Goal: Transaction & Acquisition: Purchase product/service

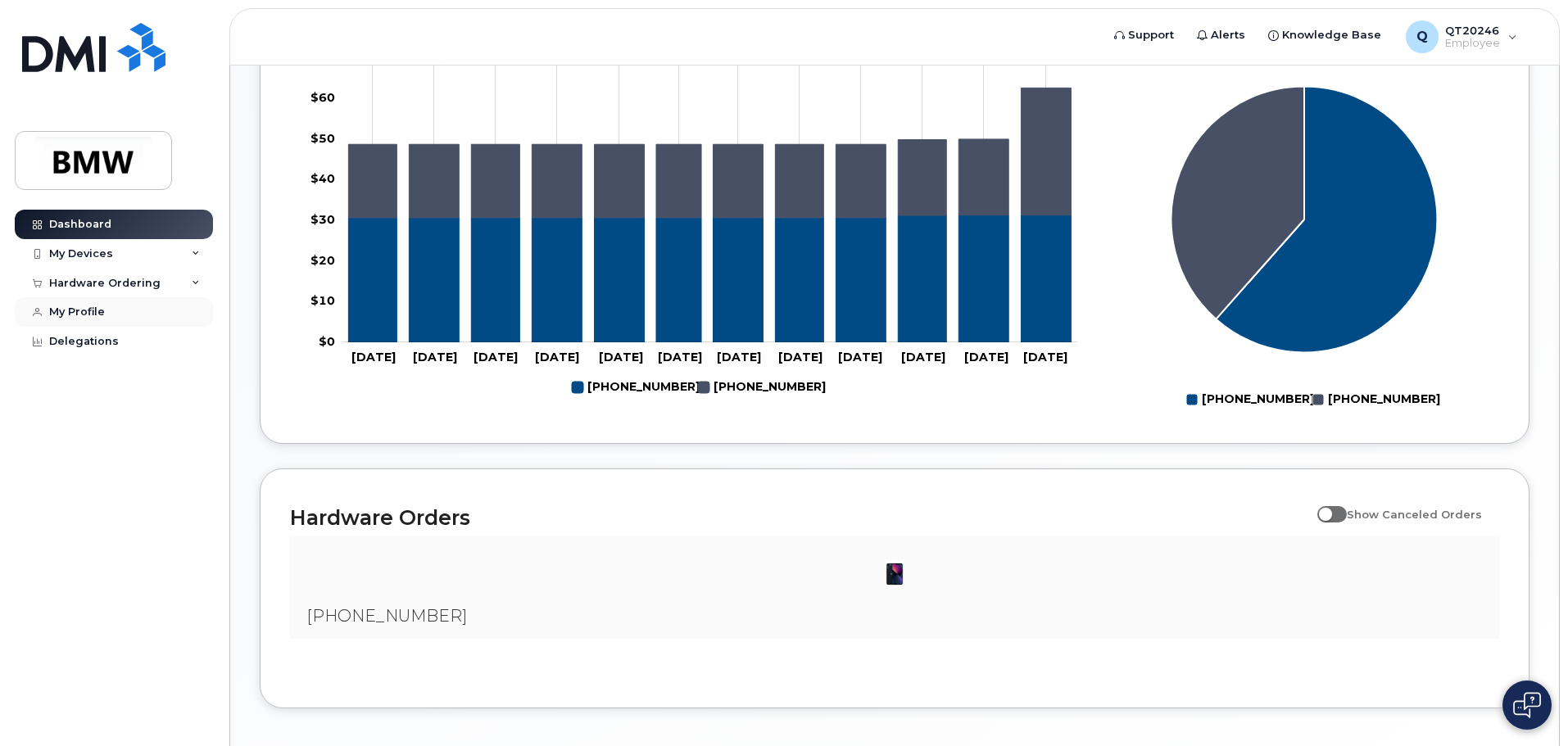
scroll to position [581, 0]
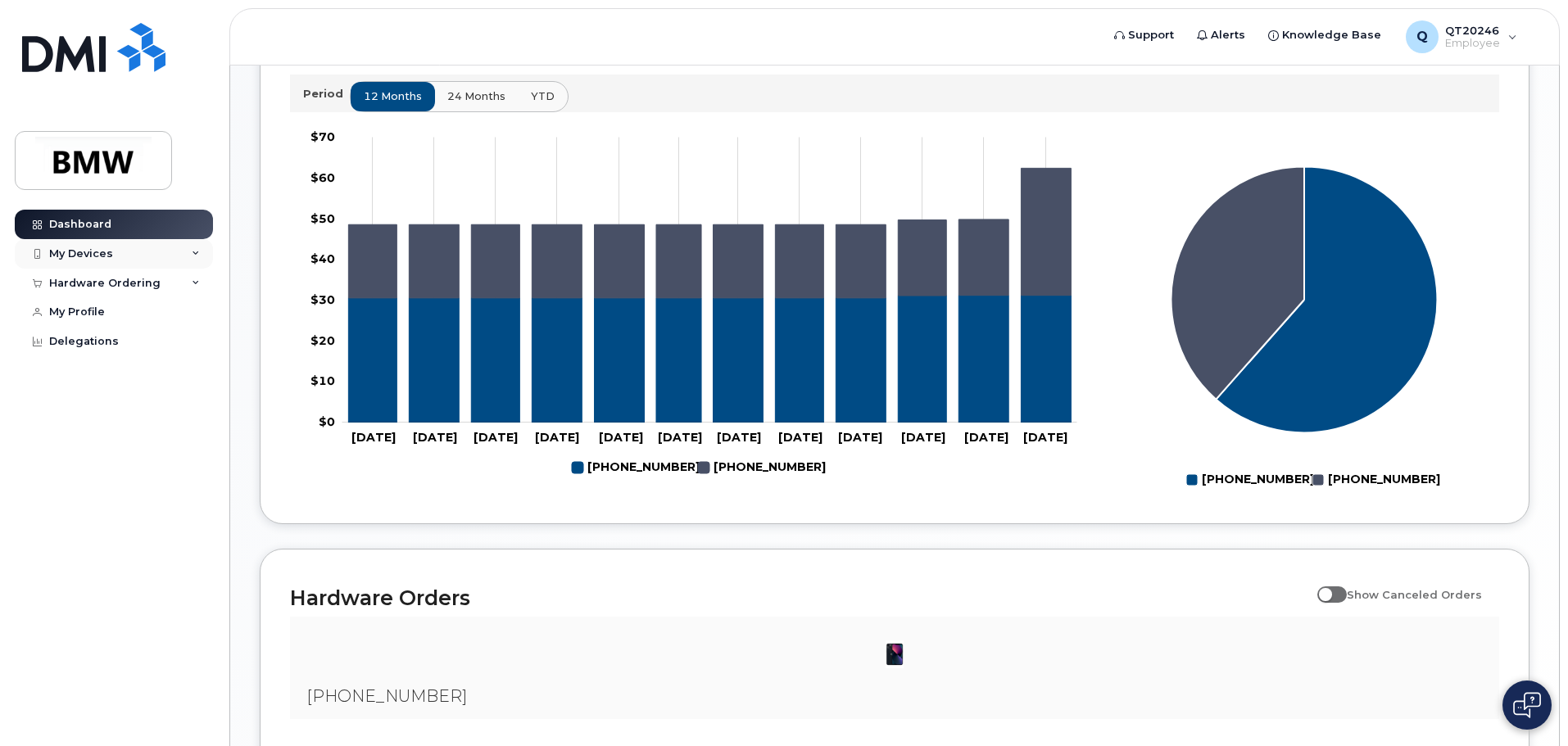
click at [79, 249] on div "My Devices" at bounding box center [81, 253] width 64 height 13
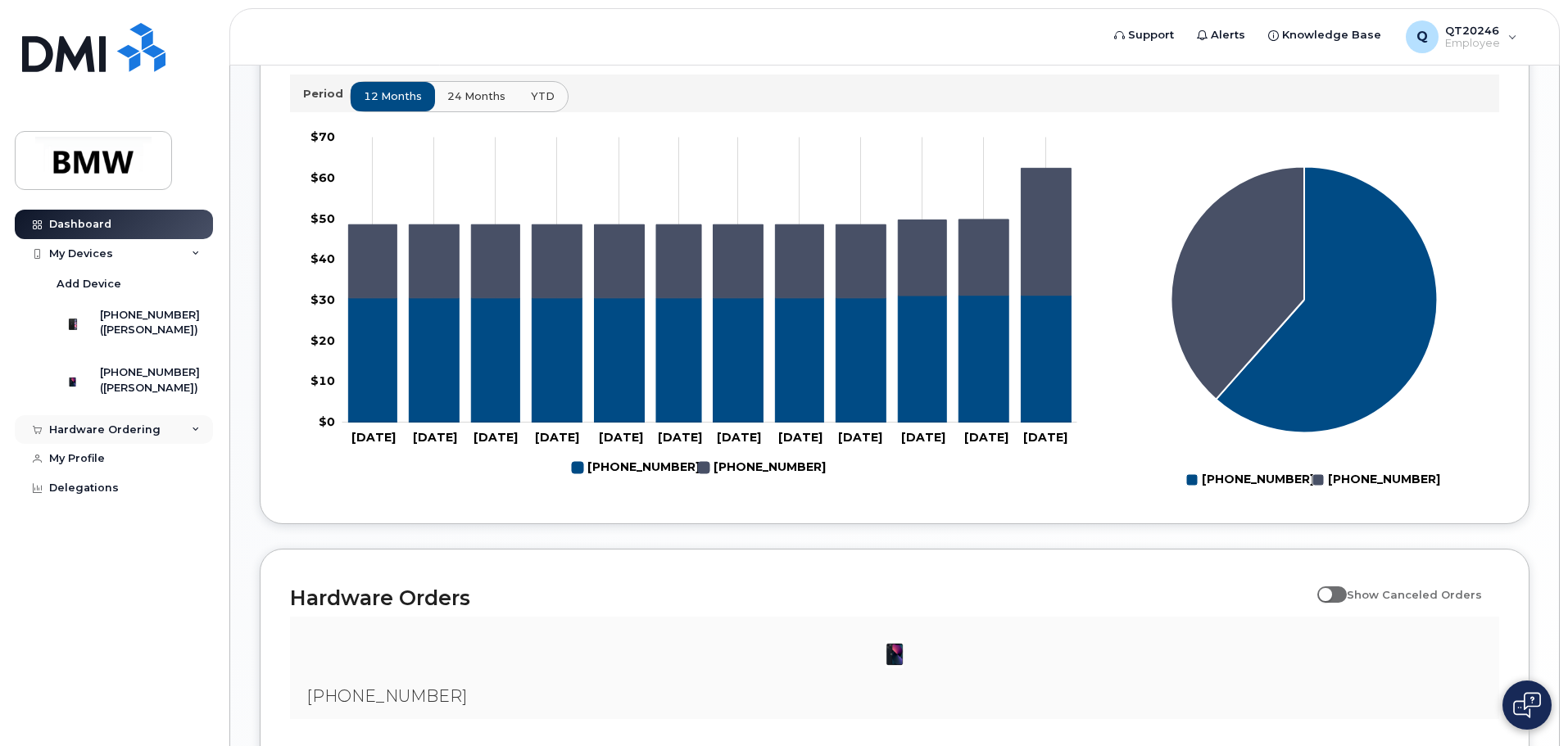
click at [89, 437] on div "Hardware Ordering" at bounding box center [105, 429] width 112 height 13
click at [84, 499] on div "New Order" at bounding box center [87, 491] width 62 height 15
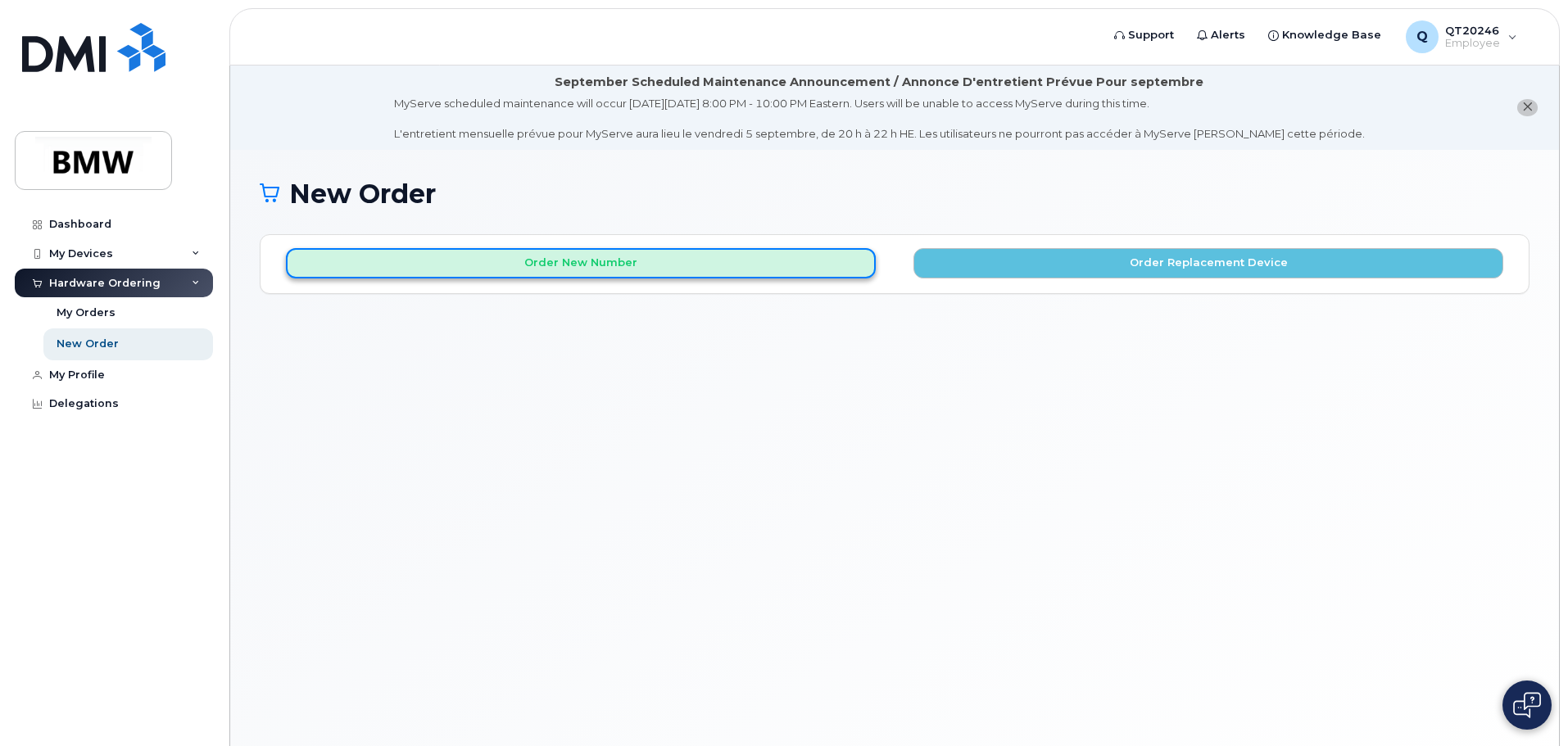
click at [616, 260] on button "Order New Number" at bounding box center [580, 263] width 590 height 31
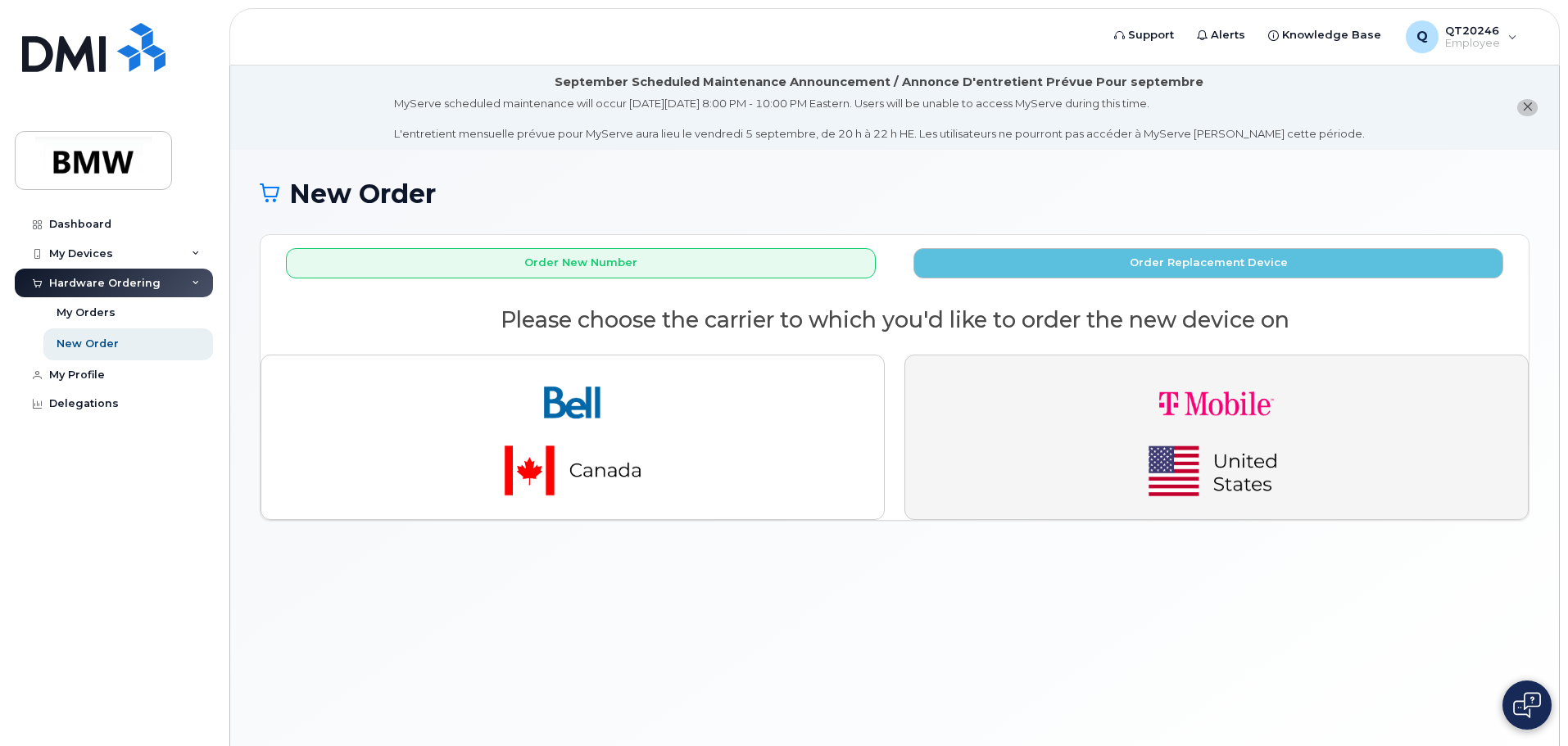
click at [1218, 405] on img "button" at bounding box center [1216, 437] width 229 height 137
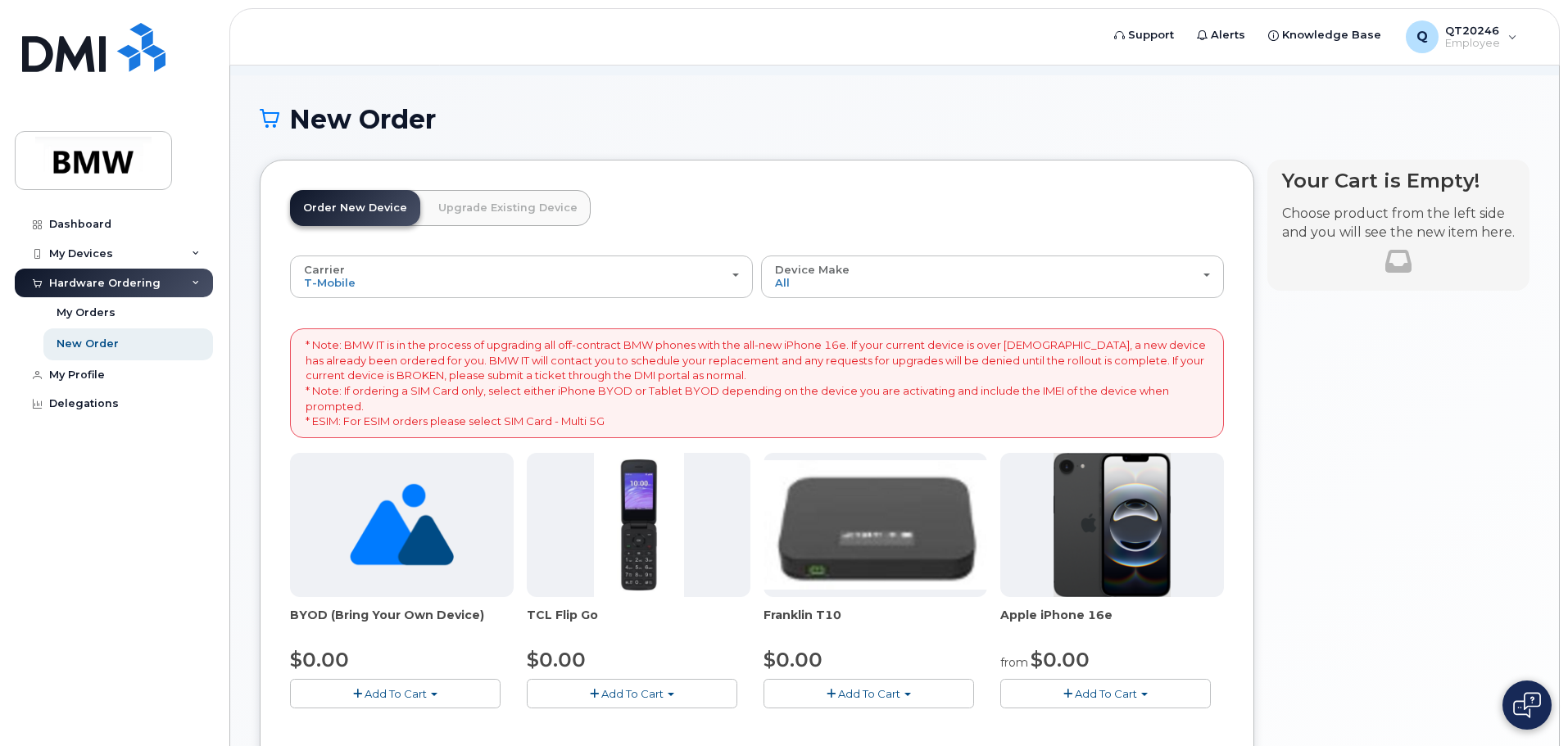
scroll to position [246, 0]
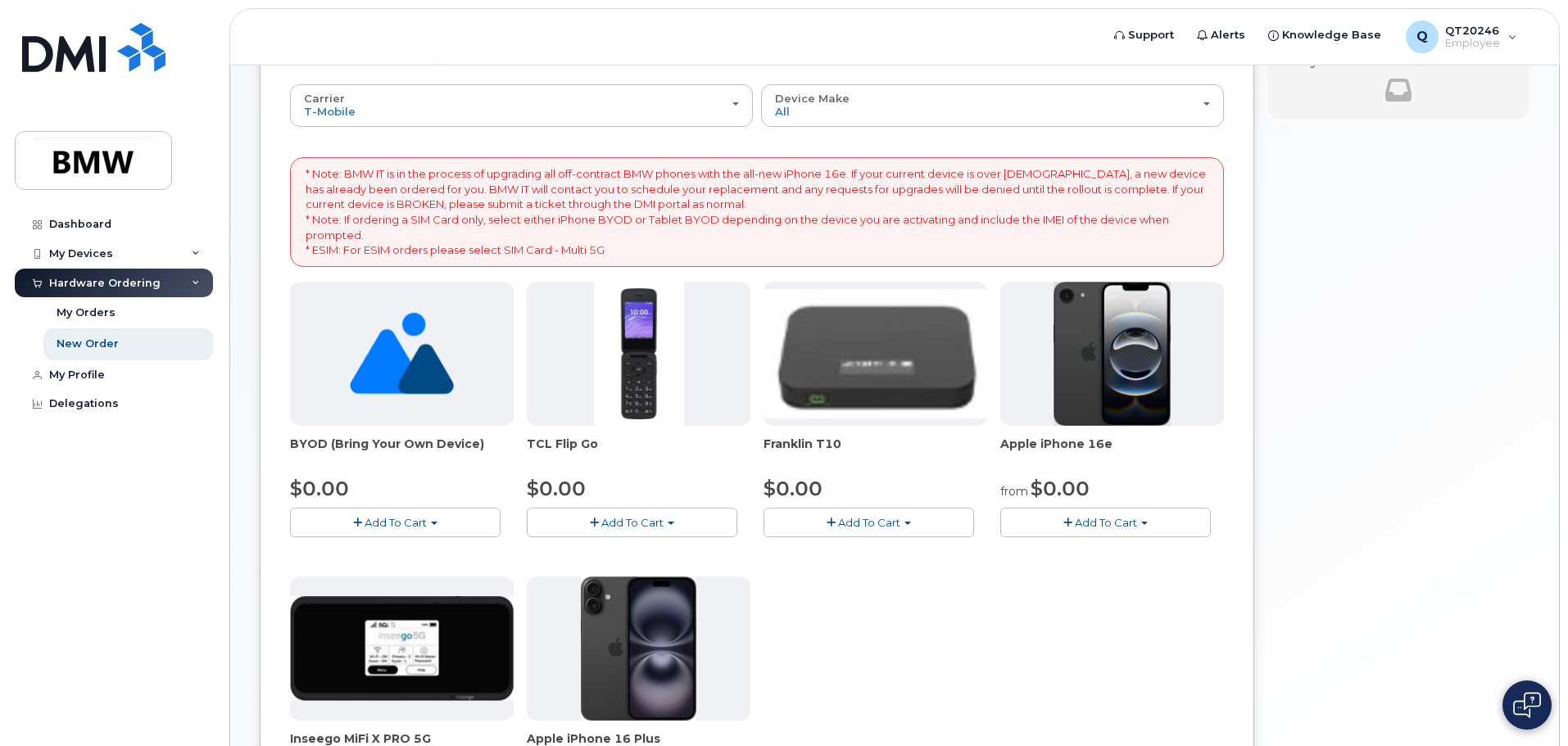
click at [1113, 524] on span "Add To Cart" at bounding box center [1105, 522] width 62 height 13
click at [1137, 519] on button "Add To Cart" at bounding box center [1105, 522] width 211 height 29
click at [1119, 573] on link "$99.98 - 30 Month Activation (256GB)" at bounding box center [1122, 572] width 236 height 21
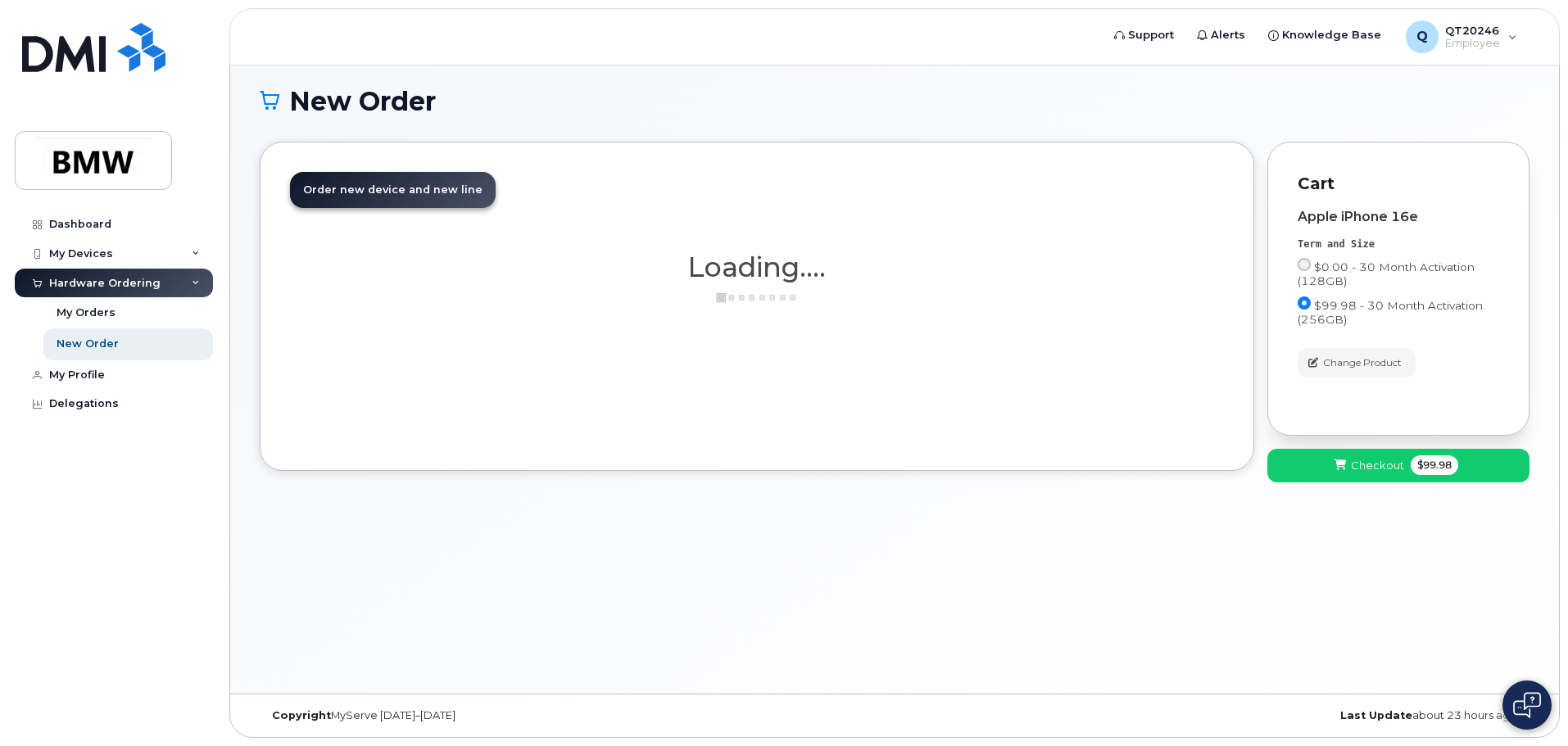
scroll to position [93, 0]
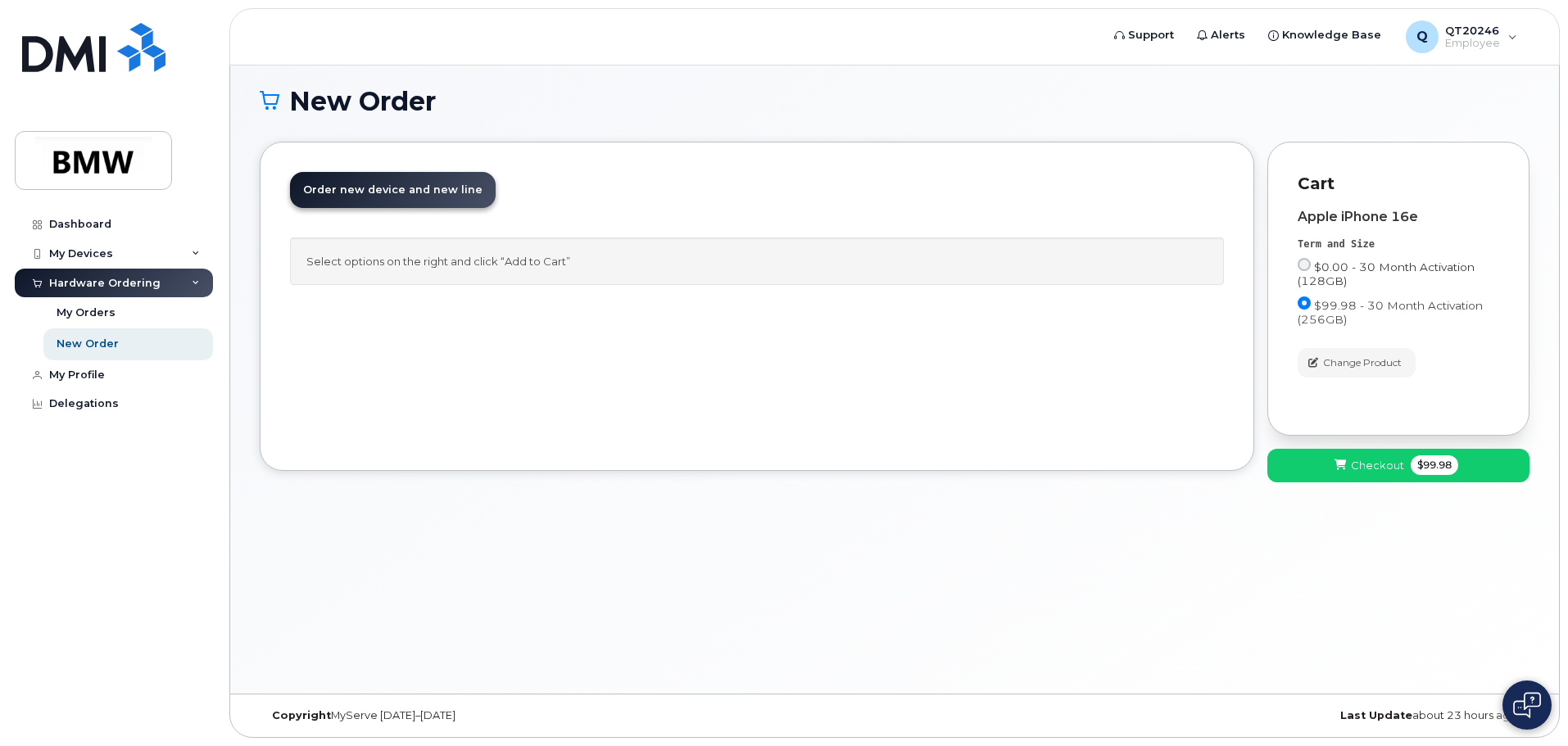
click at [1307, 266] on input "$0.00 - 30 Month Activation (128GB)" at bounding box center [1303, 264] width 13 height 13
radio input "true"
click at [420, 189] on span "Order new device and new line" at bounding box center [392, 190] width 179 height 12
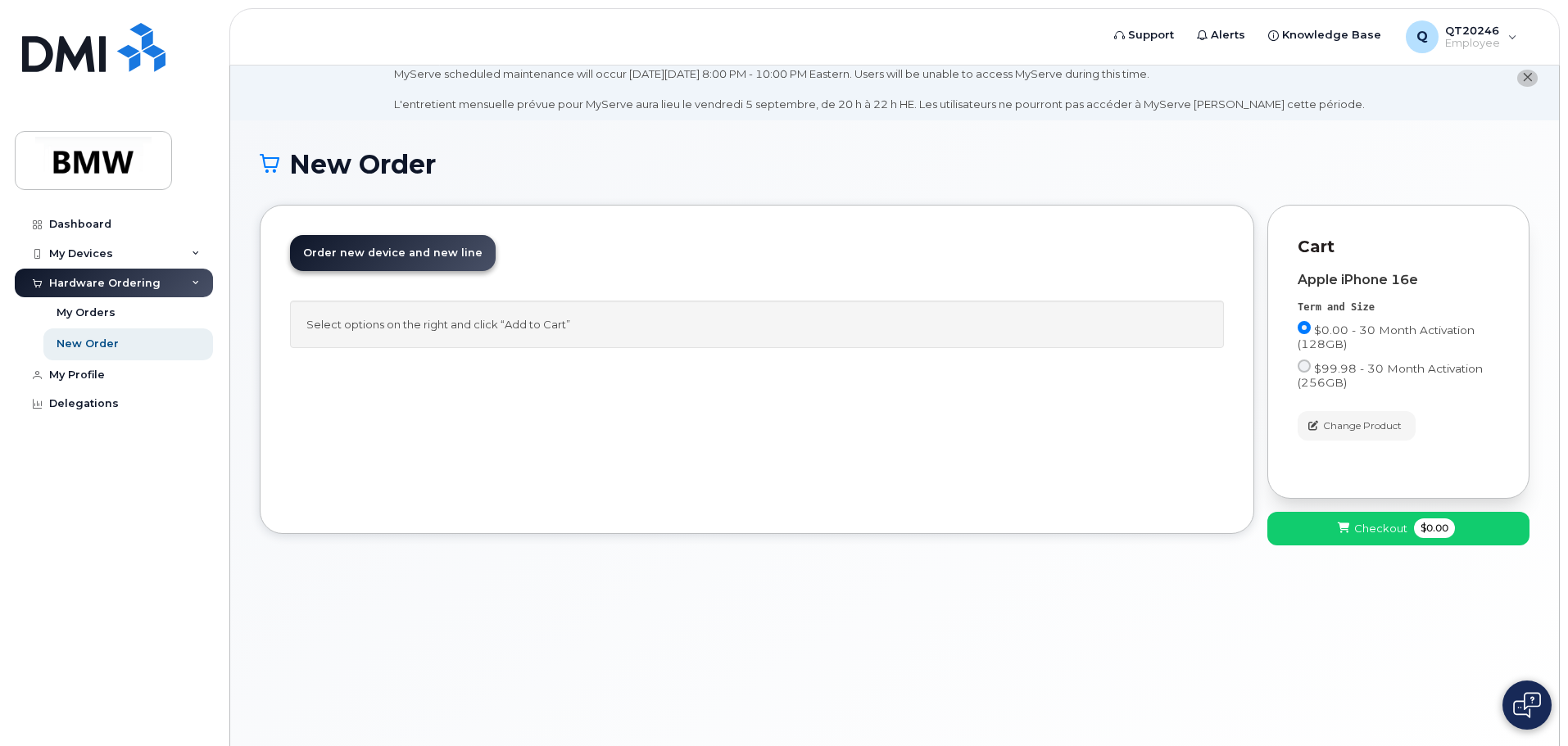
scroll to position [0, 0]
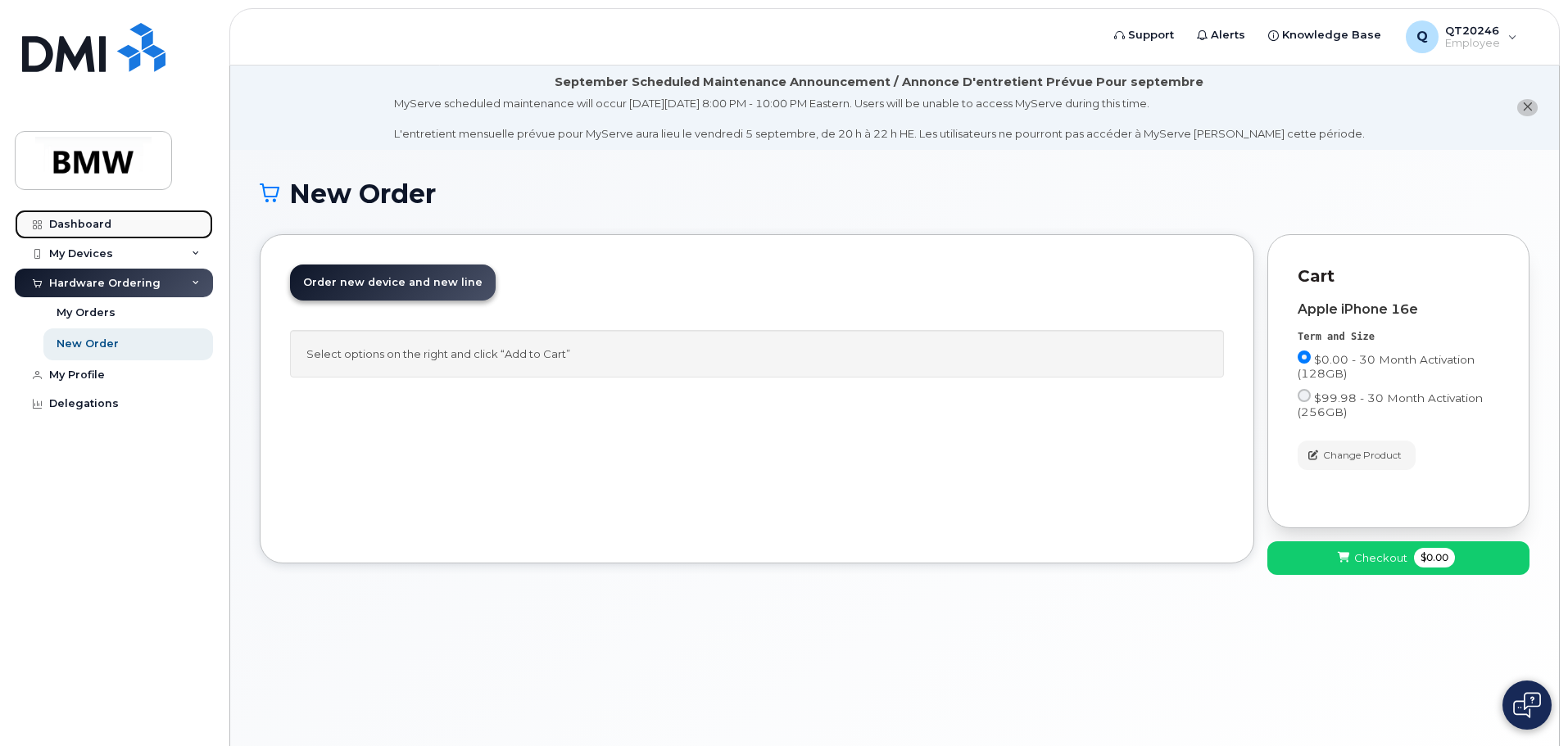
click at [90, 214] on link "Dashboard" at bounding box center [114, 224] width 199 height 30
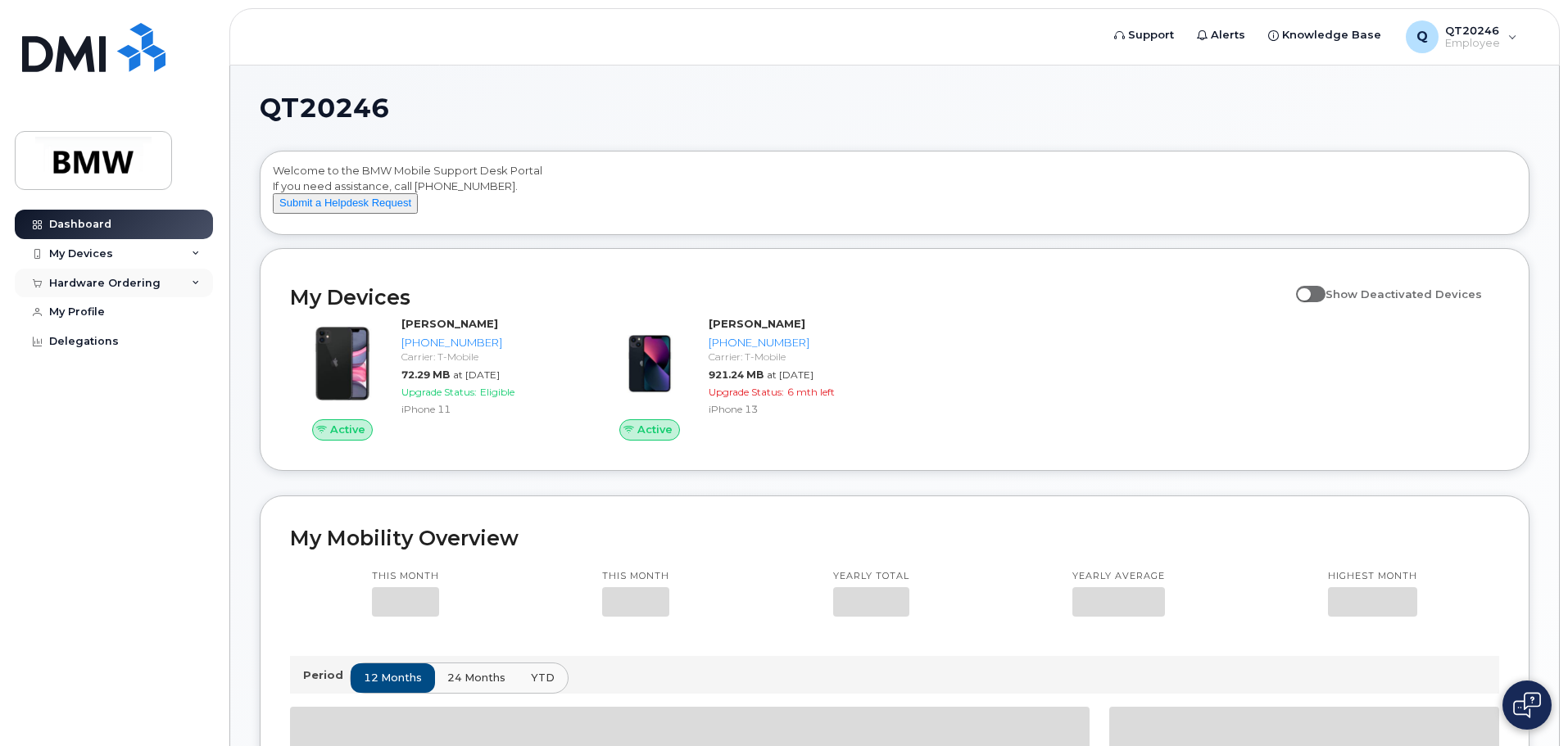
click at [130, 279] on div "Hardware Ordering" at bounding box center [105, 283] width 112 height 13
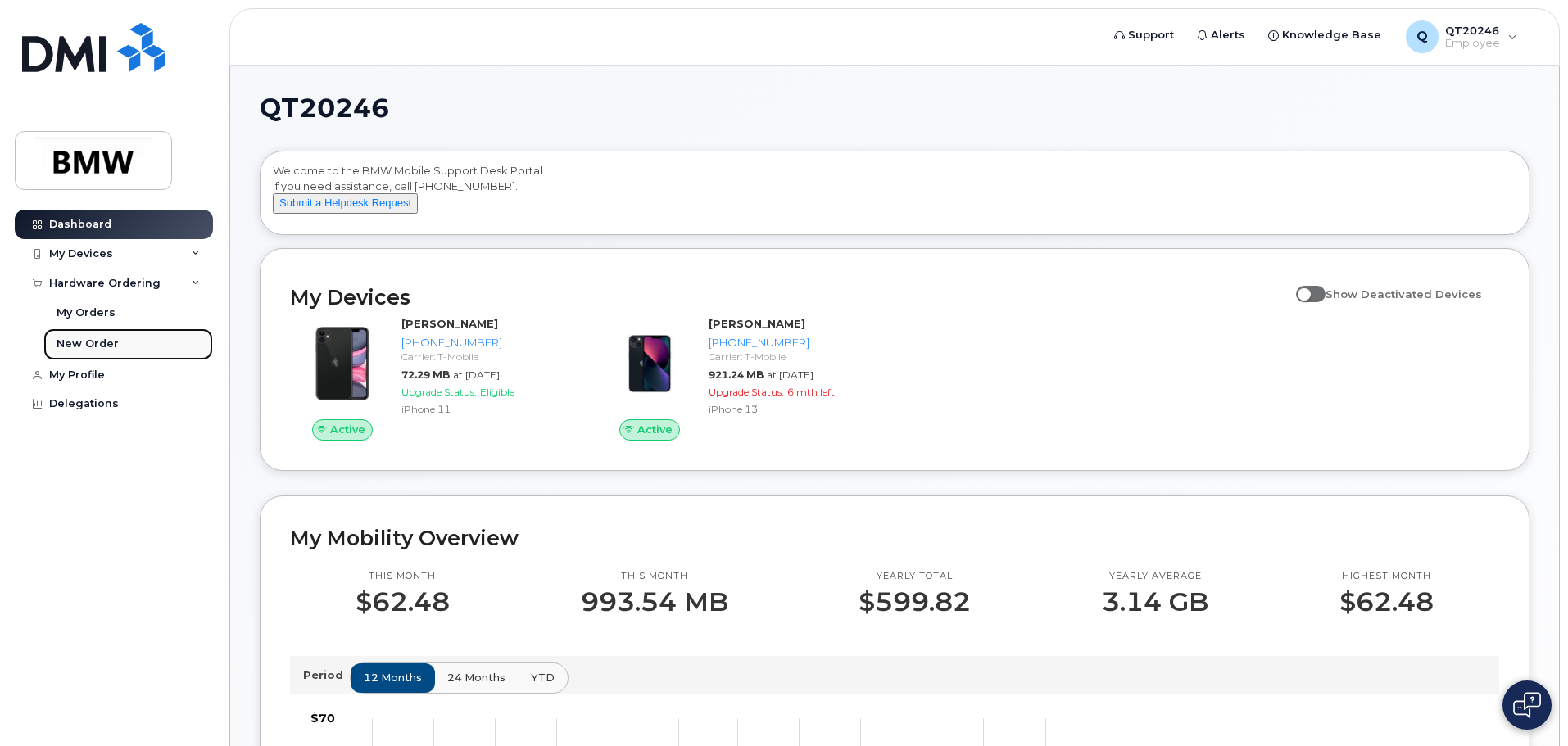
click at [93, 342] on div "New Order" at bounding box center [87, 344] width 62 height 15
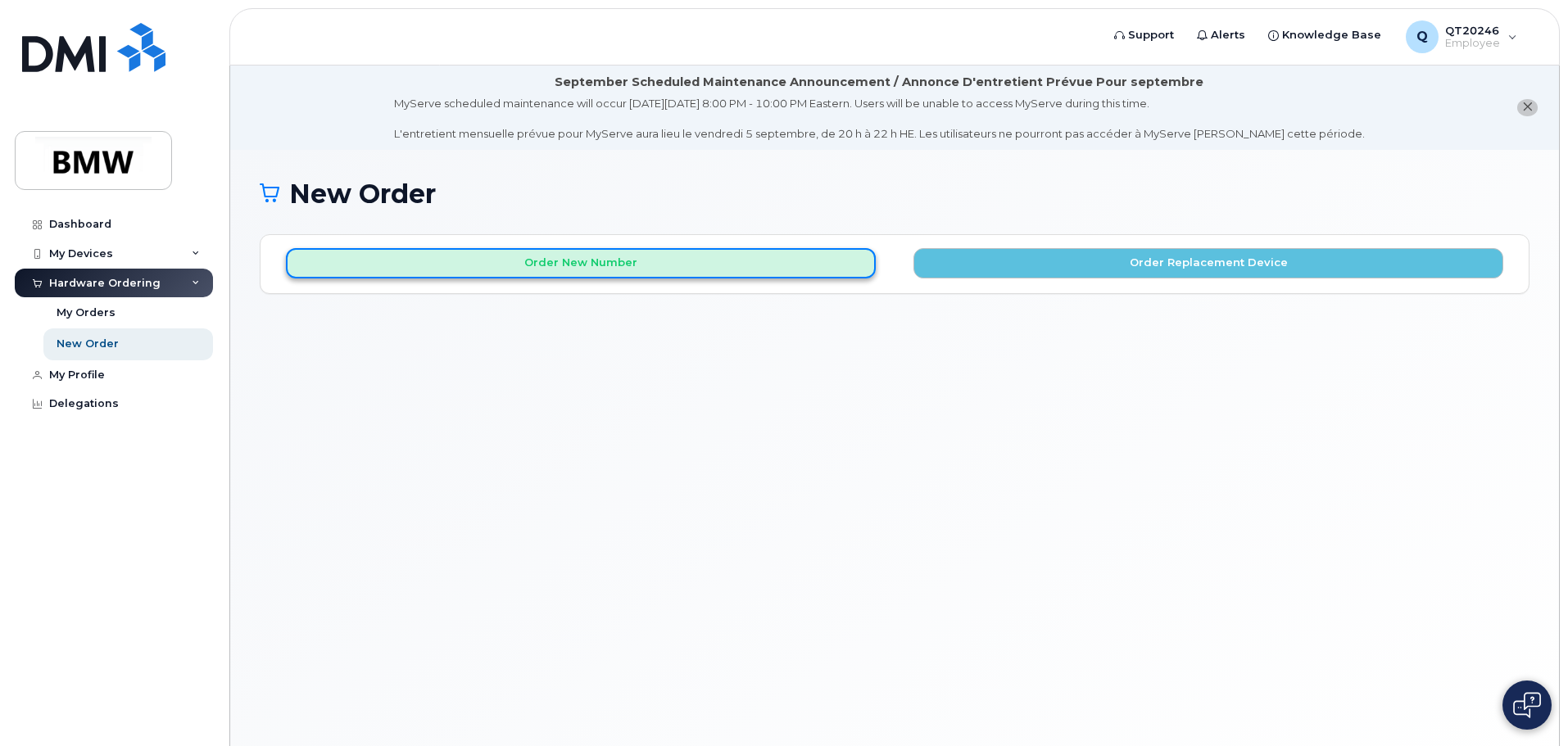
click at [575, 273] on button "Order New Number" at bounding box center [580, 263] width 590 height 31
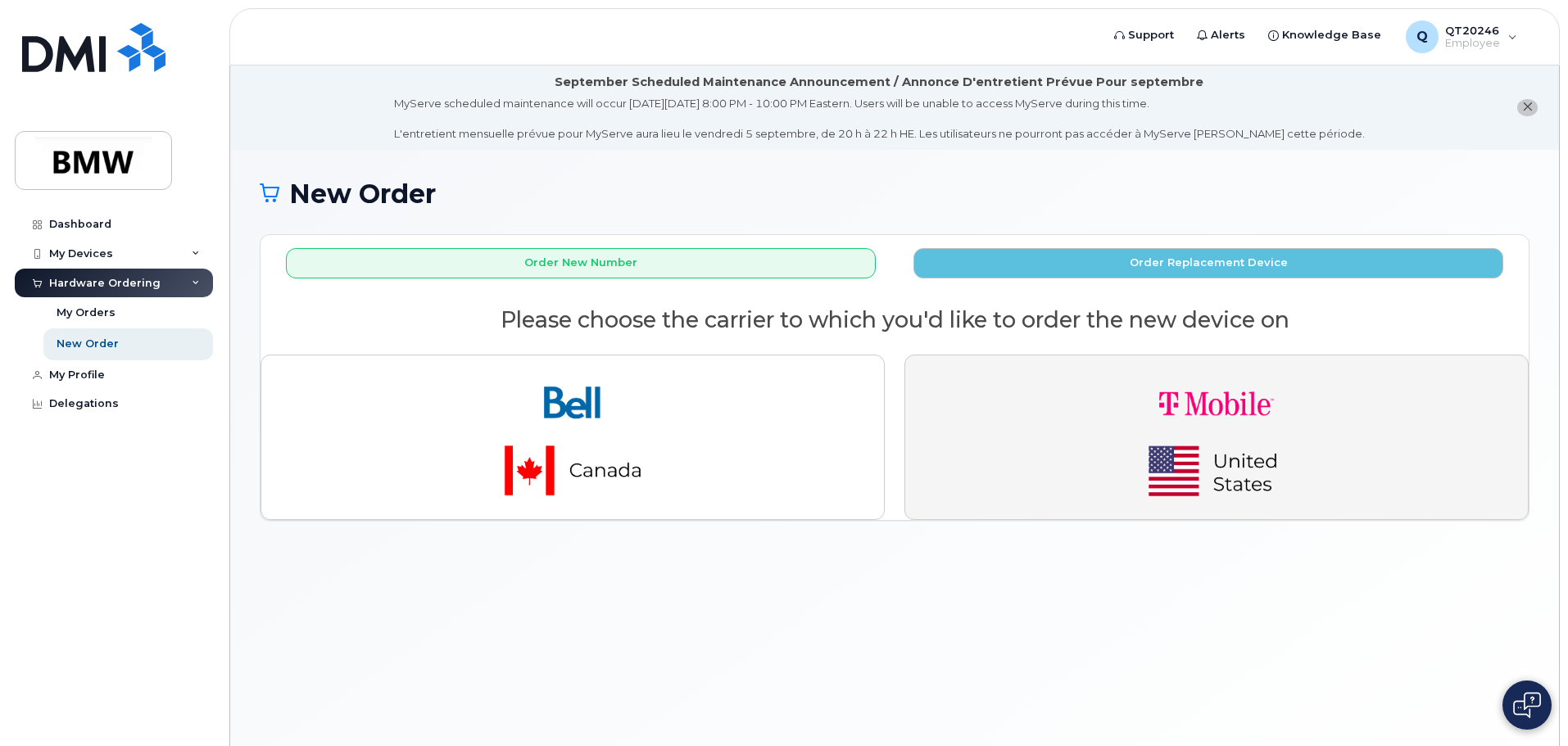
click at [1218, 471] on img "button" at bounding box center [1216, 437] width 229 height 137
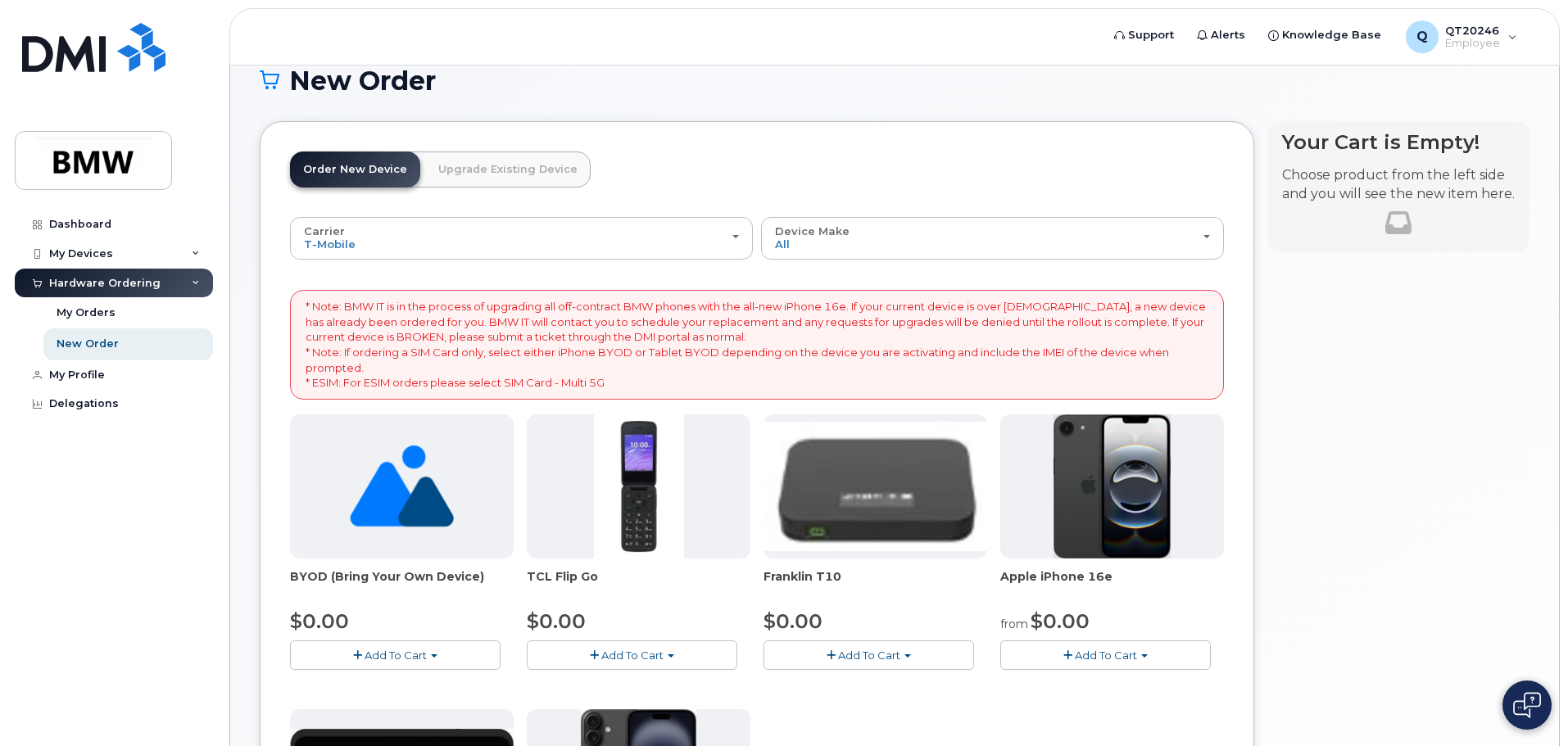
scroll to position [164, 0]
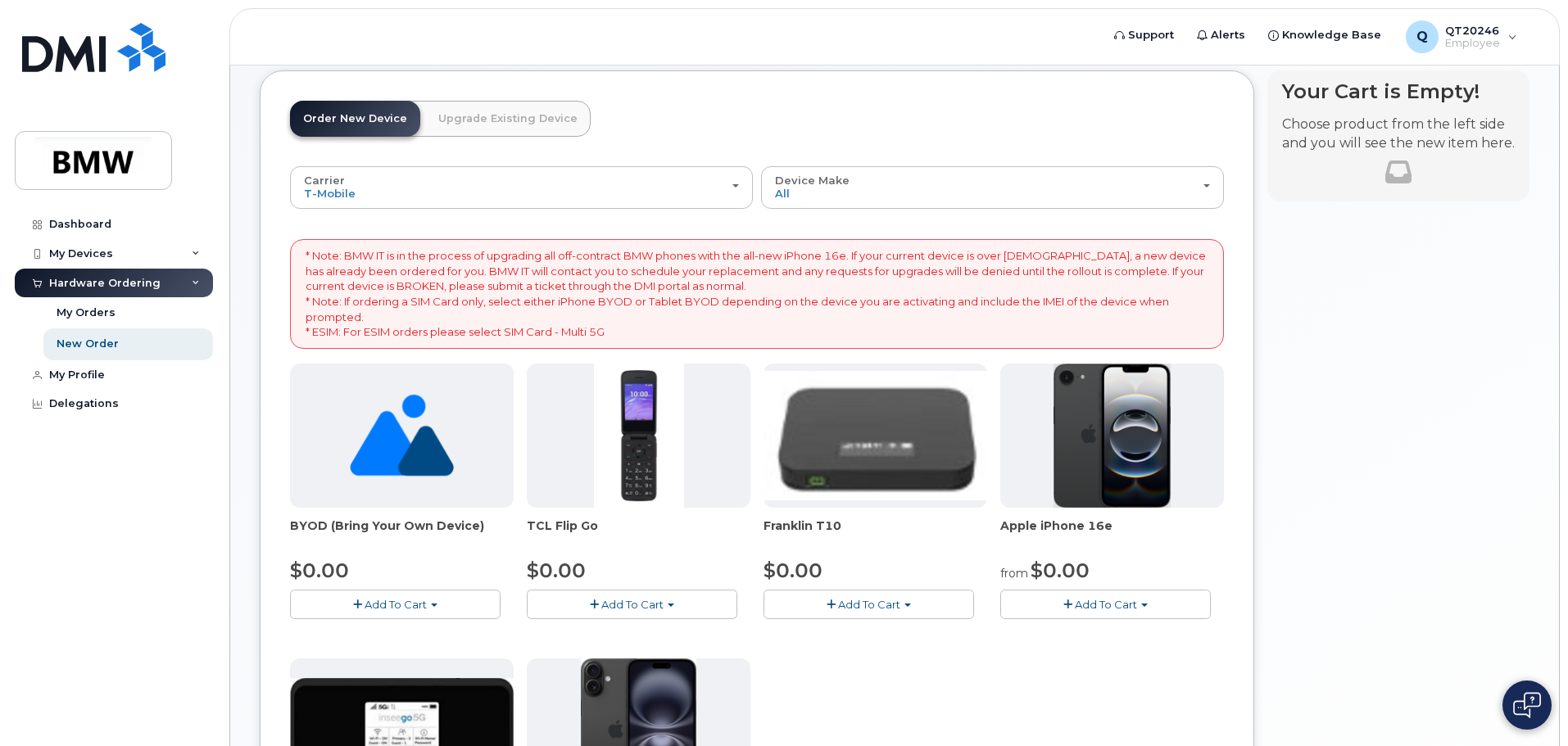
click at [1106, 458] on img at bounding box center [1112, 436] width 118 height 144
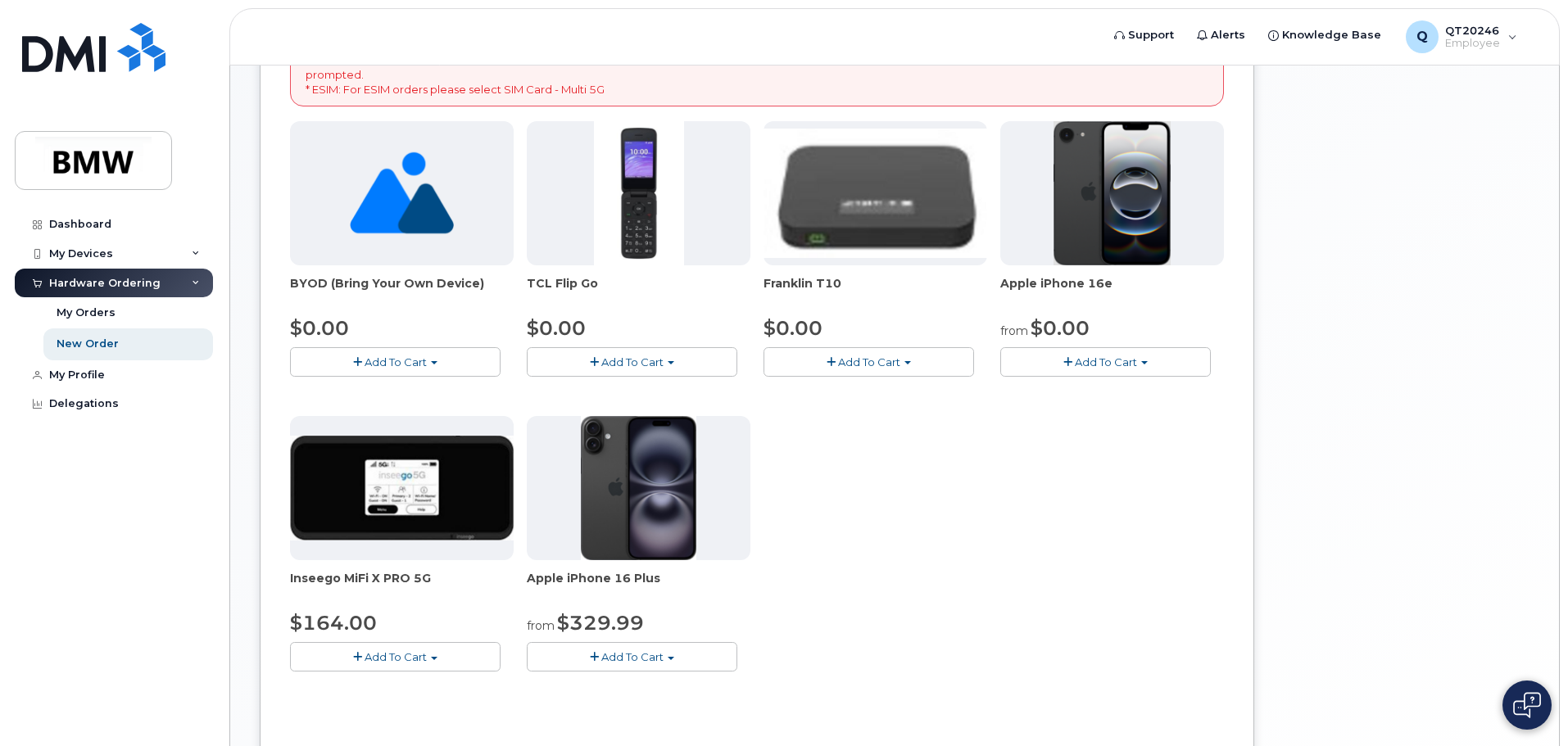
scroll to position [409, 0]
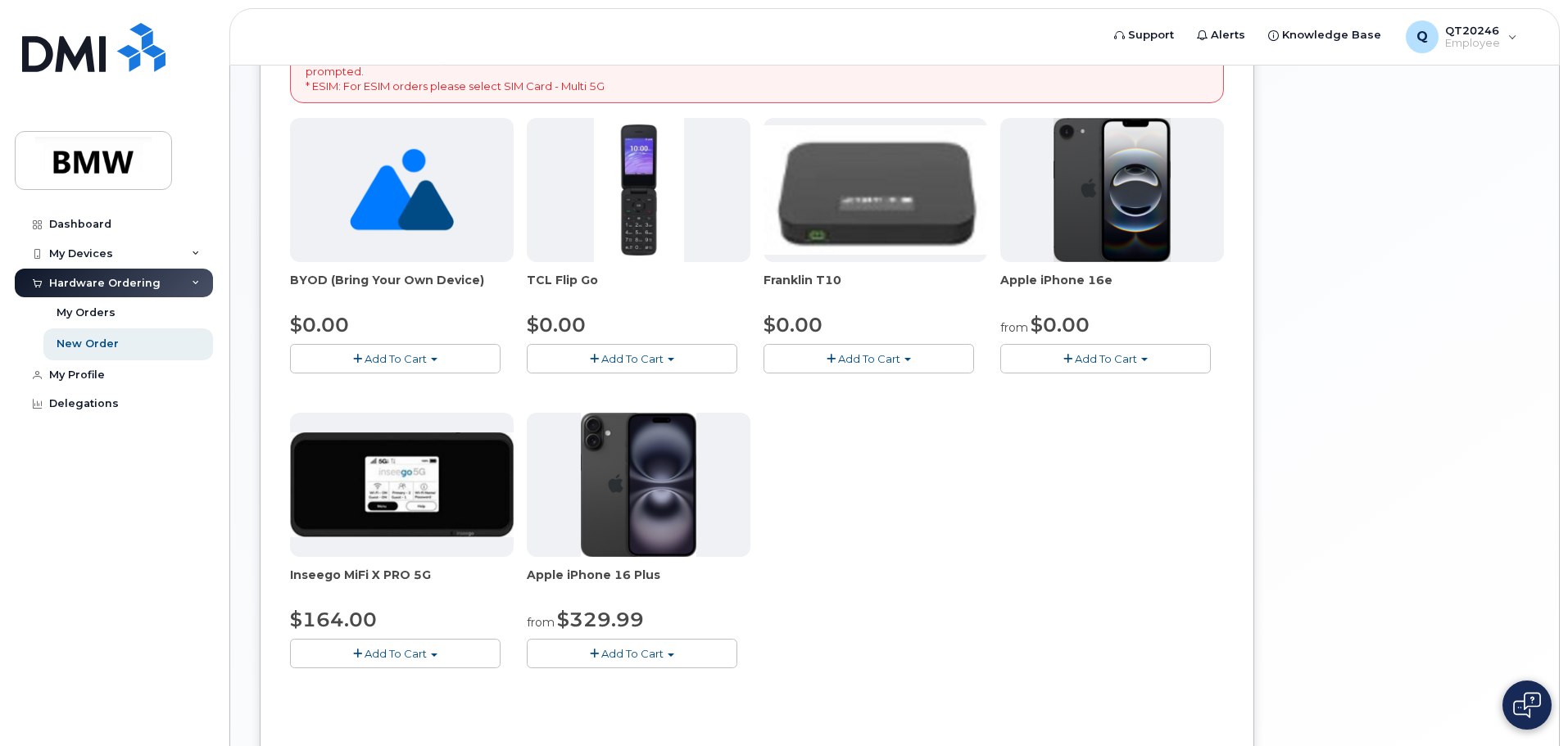
click at [1101, 354] on span "Add To Cart" at bounding box center [1105, 358] width 62 height 13
click at [1094, 387] on link "$0.00 - 30 Month Activation (128GB)" at bounding box center [1122, 389] width 236 height 21
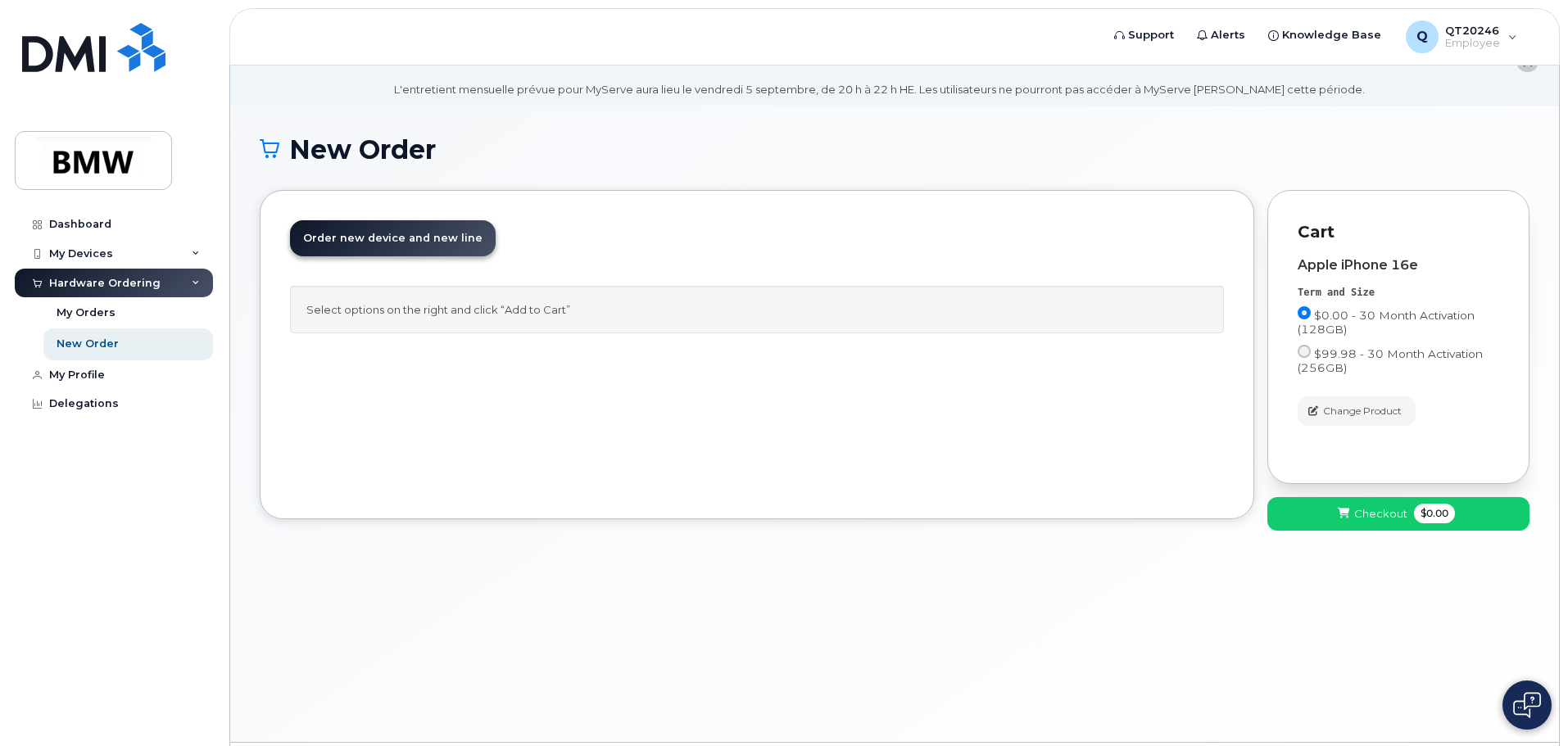
scroll to position [0, 0]
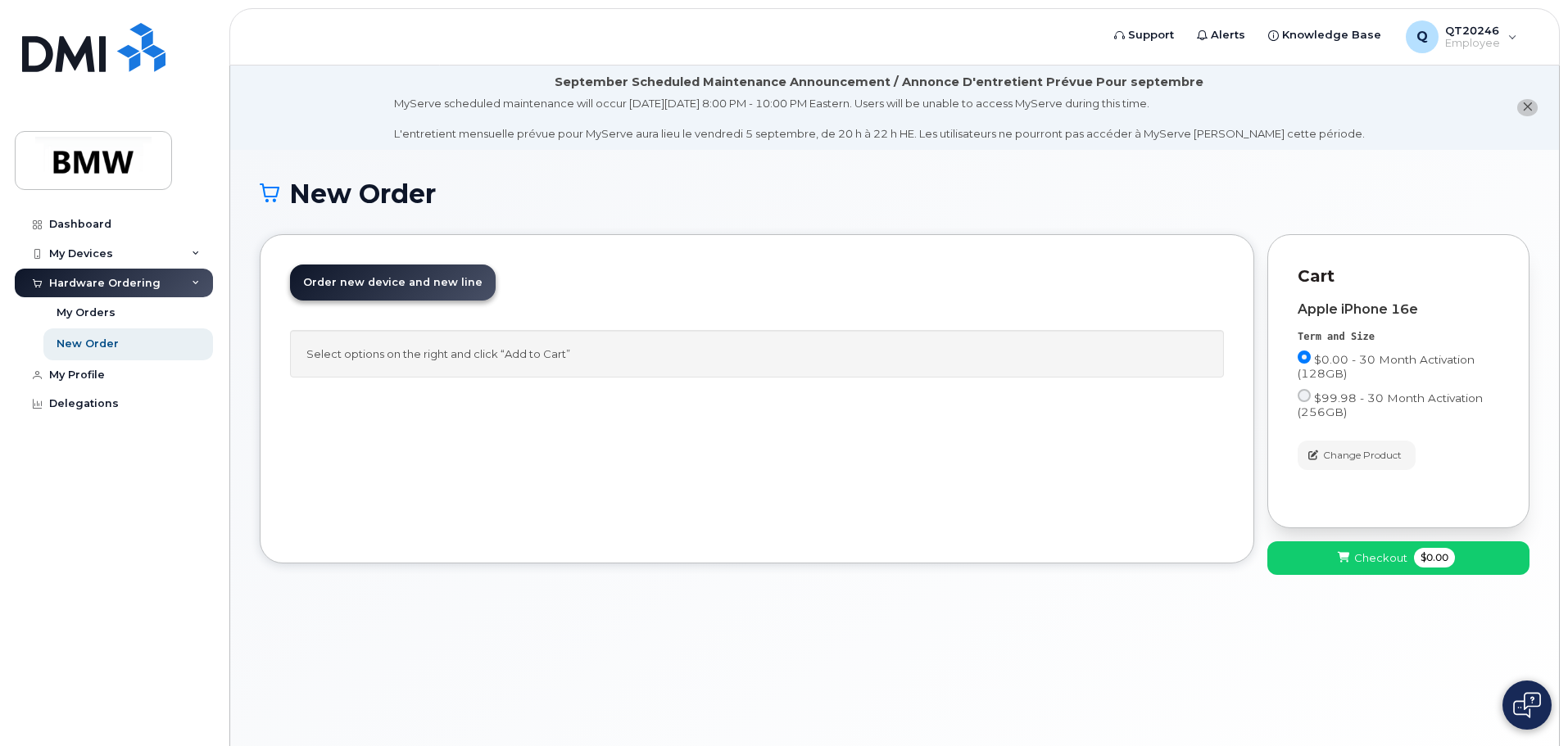
click at [517, 353] on div "Select options on the right and click “Add to Cart”" at bounding box center [756, 354] width 934 height 48
click at [395, 283] on span "Order new device and new line" at bounding box center [392, 282] width 179 height 12
click at [411, 284] on span "Order new device and new line" at bounding box center [392, 282] width 179 height 12
click at [420, 357] on div "Select options on the right and click “Add to Cart”" at bounding box center [756, 354] width 934 height 48
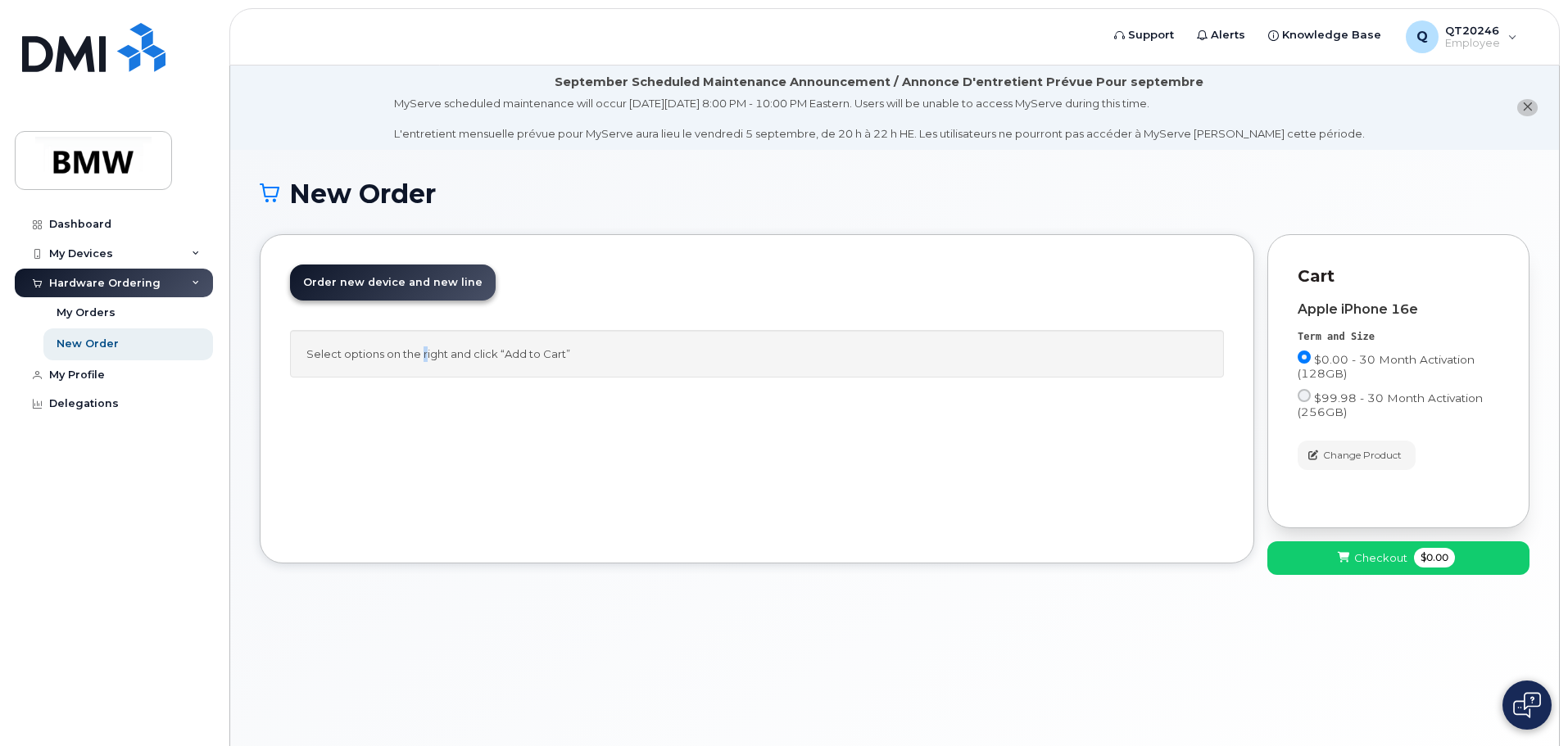
click at [420, 357] on div "Select options on the right and click “Add to Cart”" at bounding box center [756, 354] width 934 height 48
click at [1402, 560] on span "Checkout" at bounding box center [1381, 558] width 53 height 16
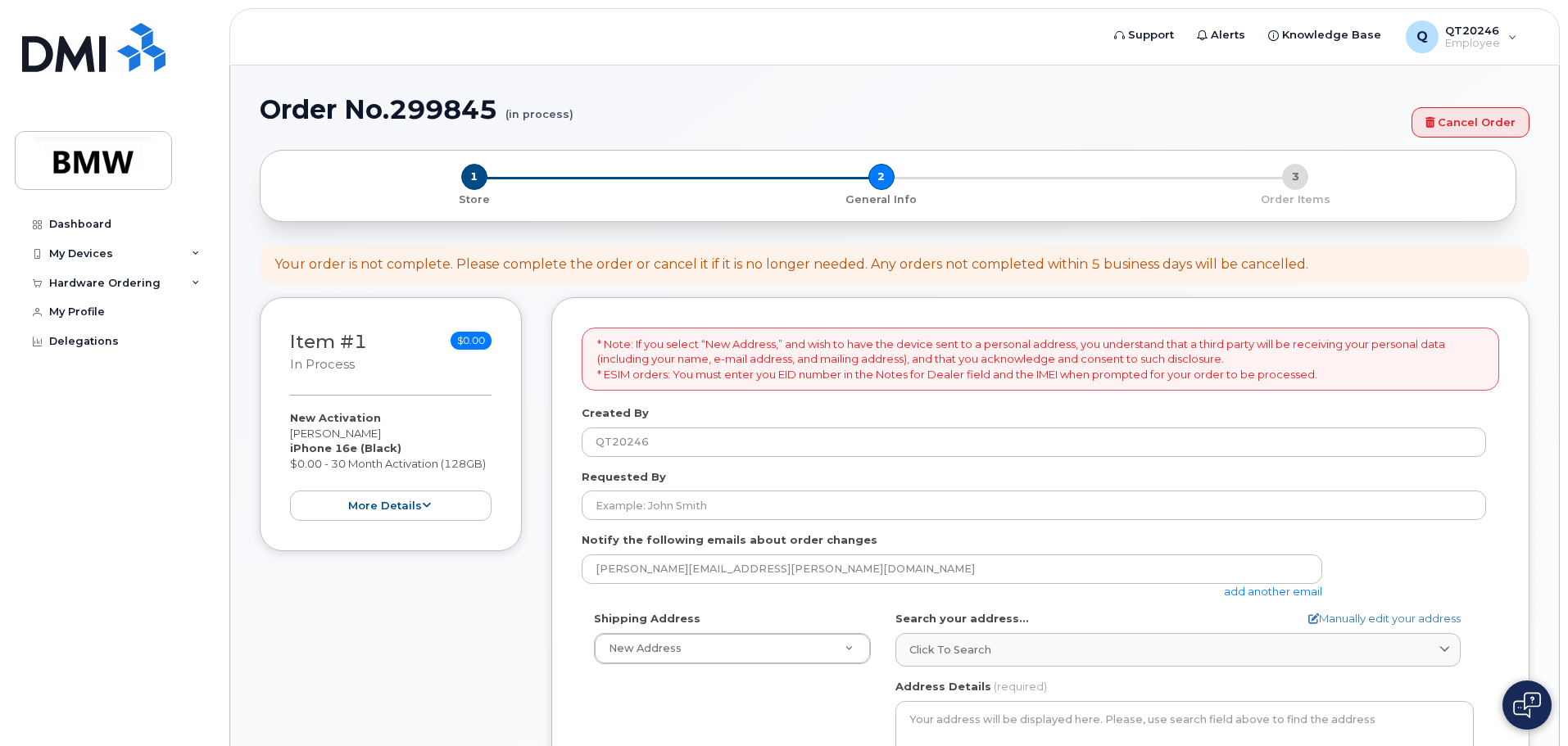
select select
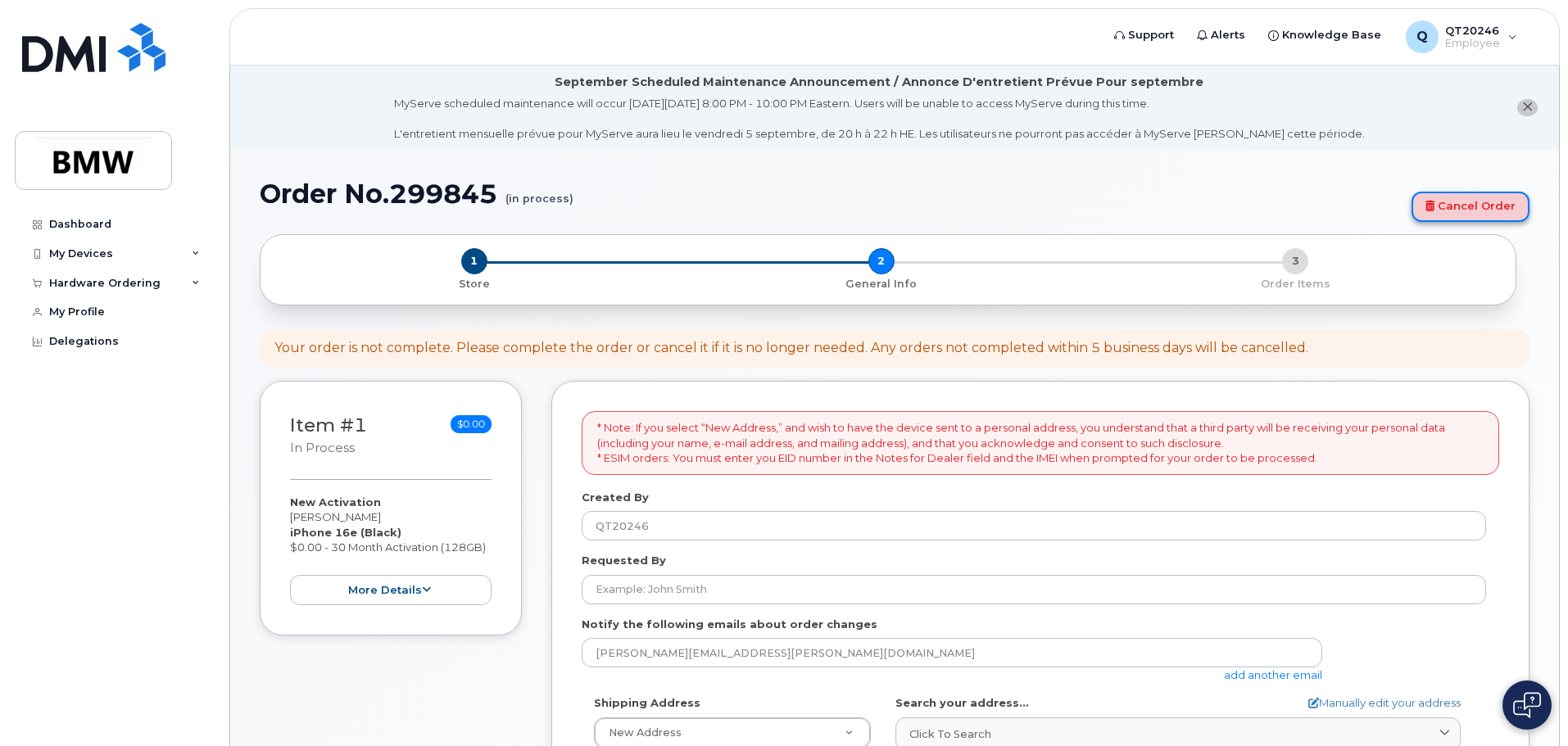
click at [1456, 212] on link "Cancel Order" at bounding box center [1470, 207] width 118 height 31
